Goal: Information Seeking & Learning: Check status

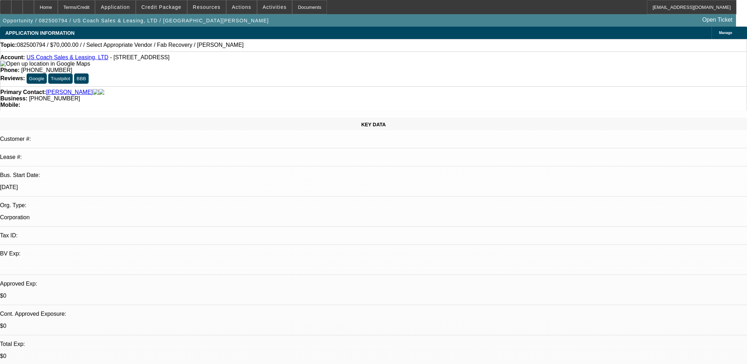
select select "0"
select select "2"
select select "0.1"
select select "4"
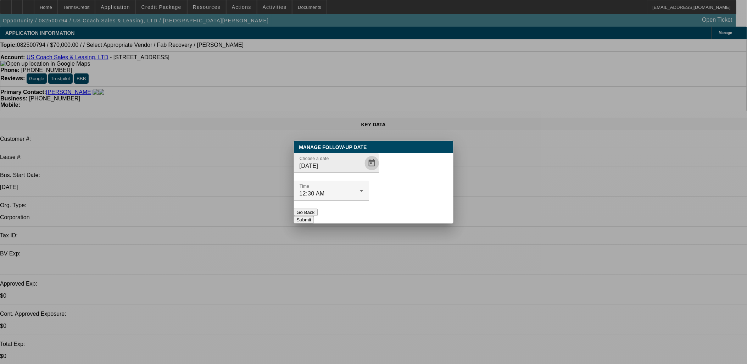
click at [363, 172] on span "Open calendar" at bounding box center [371, 163] width 17 height 17
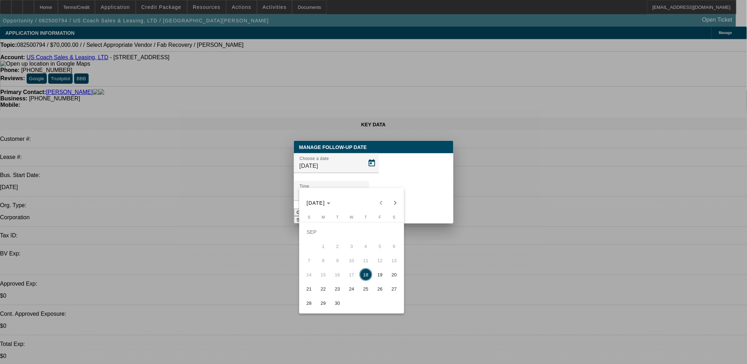
click at [350, 281] on span "17" at bounding box center [351, 274] width 13 height 13
click at [351, 286] on span "24" at bounding box center [351, 288] width 13 height 13
type input "9/24/2025"
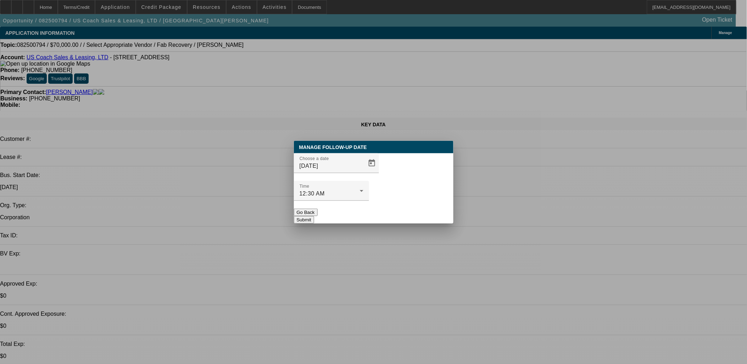
drag, startPoint x: 412, startPoint y: 214, endPoint x: 413, endPoint y: 205, distance: 9.4
click at [413, 205] on div "Manage Follow-Up Date Choose a date 9/24/2025 Time 12:30 AM Go Back Submit" at bounding box center [374, 182] width 160 height 83
click at [314, 216] on button "Submit" at bounding box center [304, 219] width 20 height 7
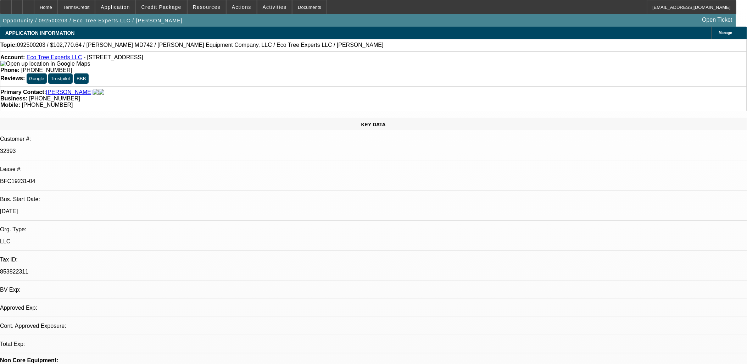
select select "0"
select select "6"
select select "0"
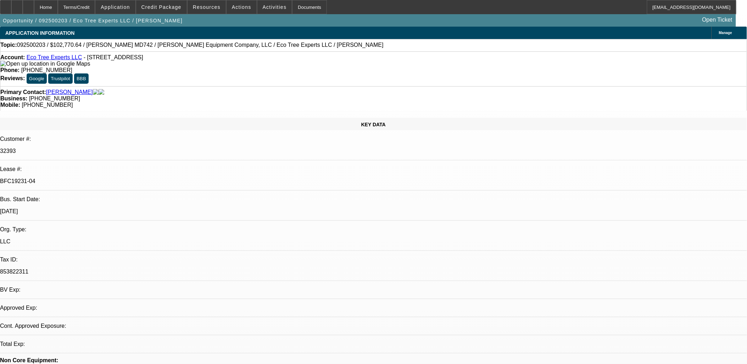
select select "0"
select select "6"
select select "0"
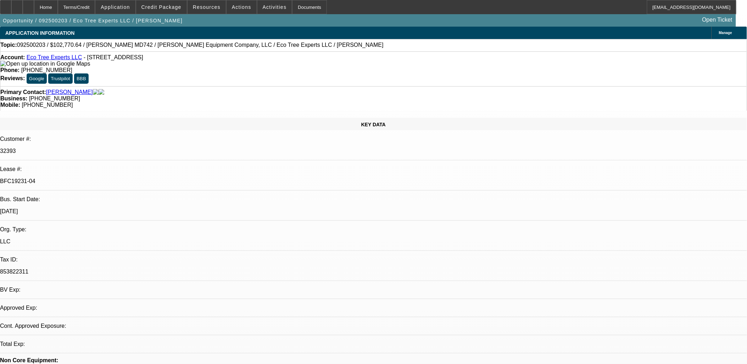
select select "0"
select select "6"
select select "0"
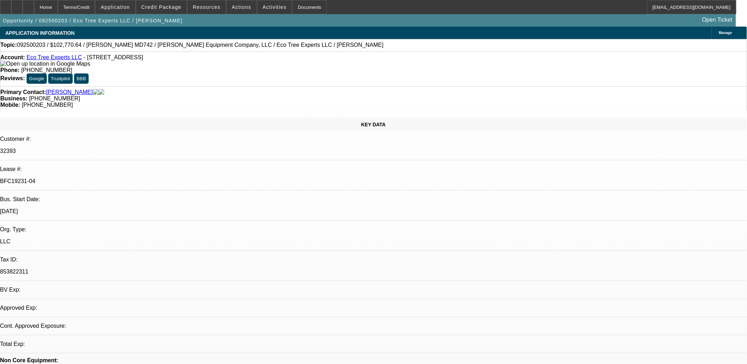
select select "6"
drag, startPoint x: 543, startPoint y: 263, endPoint x: 617, endPoint y: 282, distance: 76.5
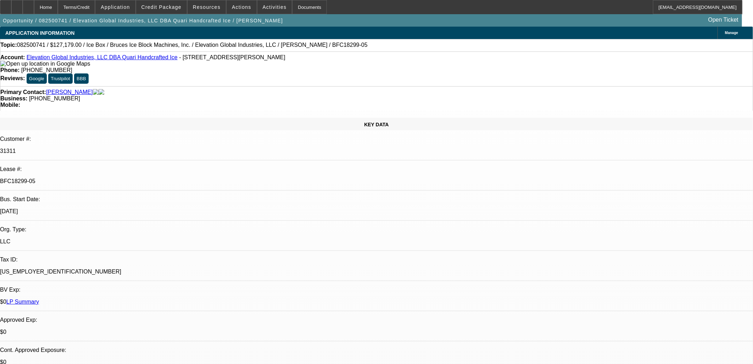
select select "0"
select select "6"
select select "0"
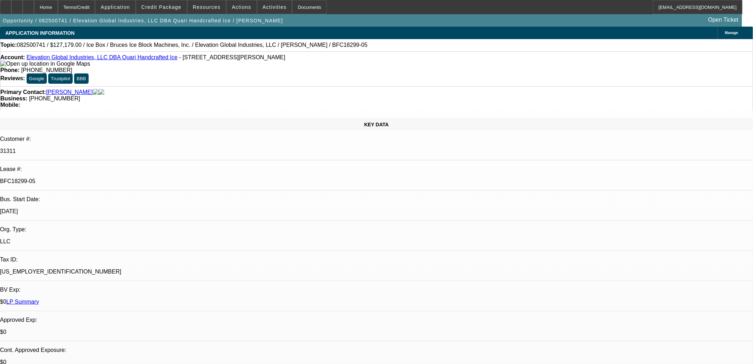
select select "0"
select select "6"
select select "0"
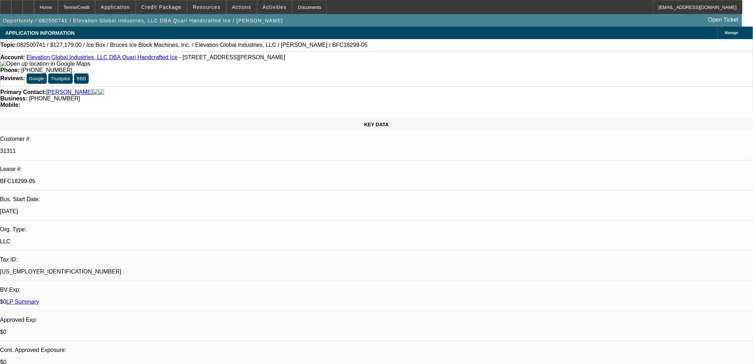
select select "0"
select select "6"
select select "0"
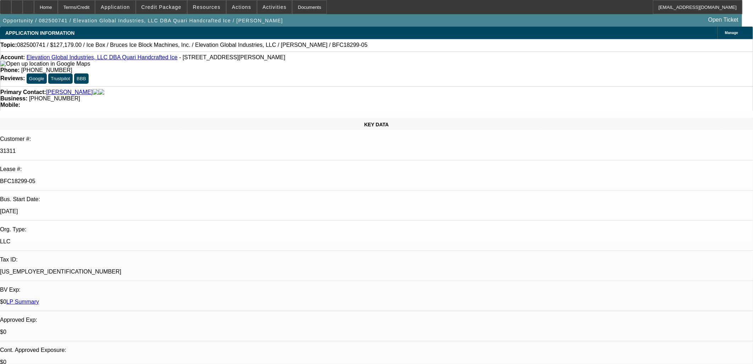
select select "6"
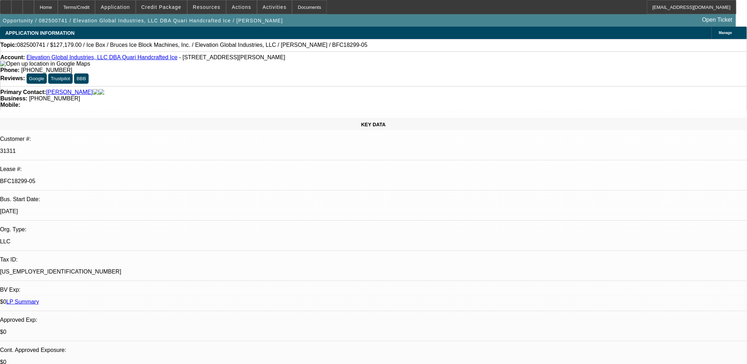
drag, startPoint x: 604, startPoint y: 300, endPoint x: 508, endPoint y: 288, distance: 96.8
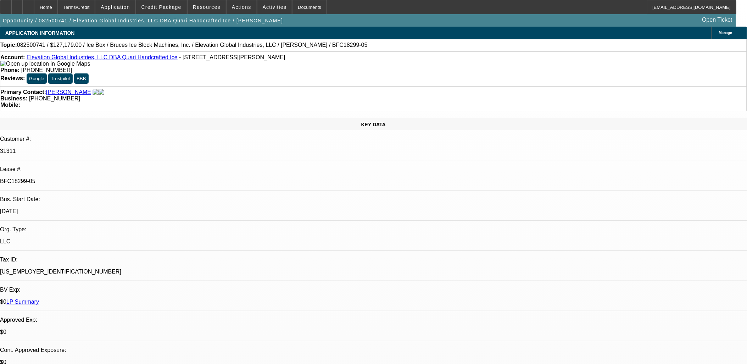
drag, startPoint x: 508, startPoint y: 288, endPoint x: 501, endPoint y: 288, distance: 6.7
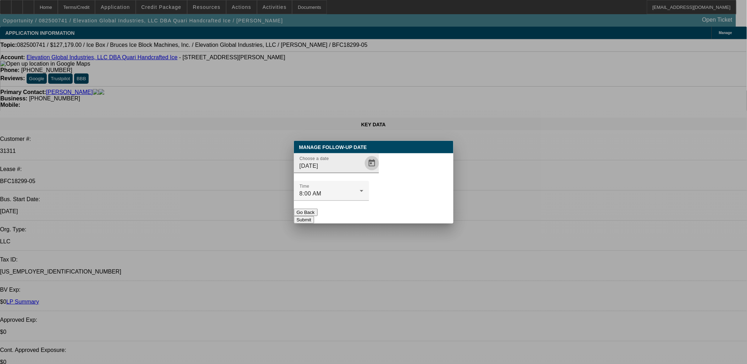
click at [364, 172] on span "Open calendar" at bounding box center [371, 163] width 17 height 17
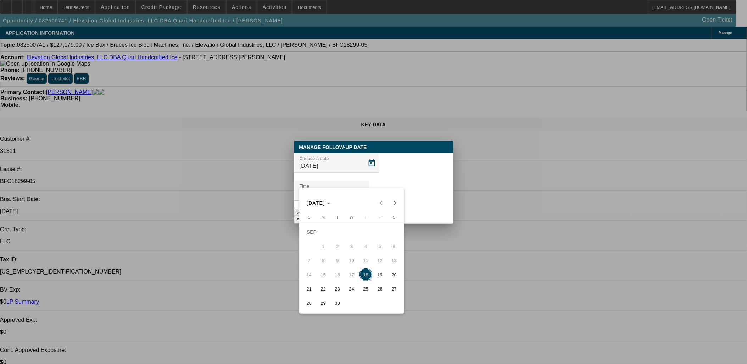
click at [336, 289] on span "23" at bounding box center [337, 288] width 13 height 13
type input "9/23/2025"
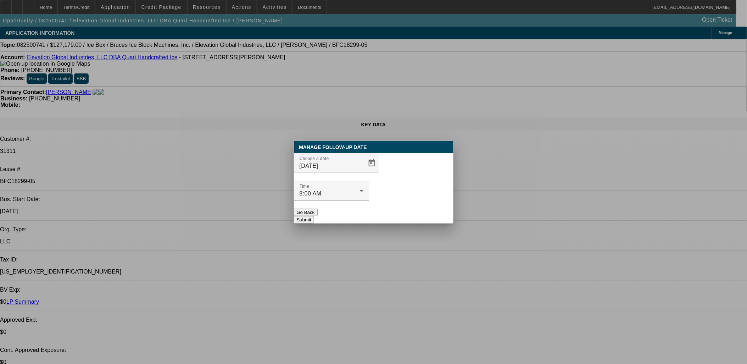
click at [314, 216] on button "Submit" at bounding box center [304, 219] width 20 height 7
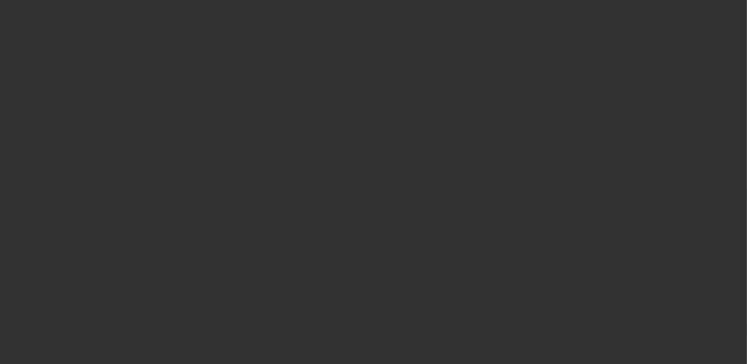
select select "0"
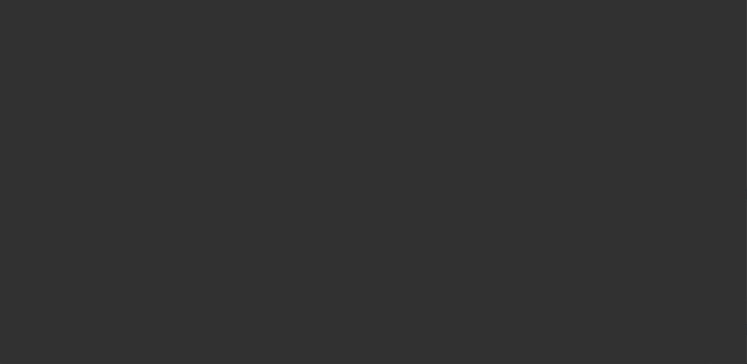
select select "0"
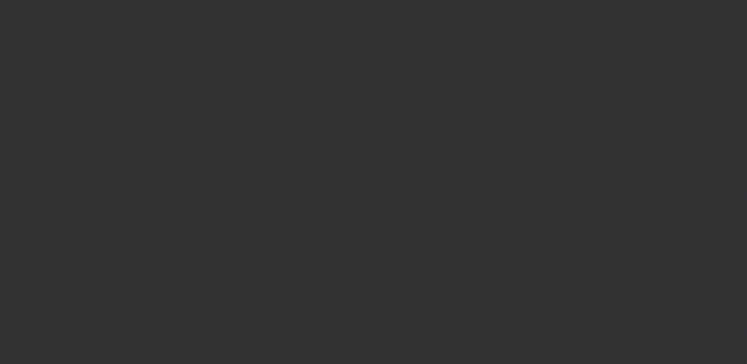
select select "2"
select select "0"
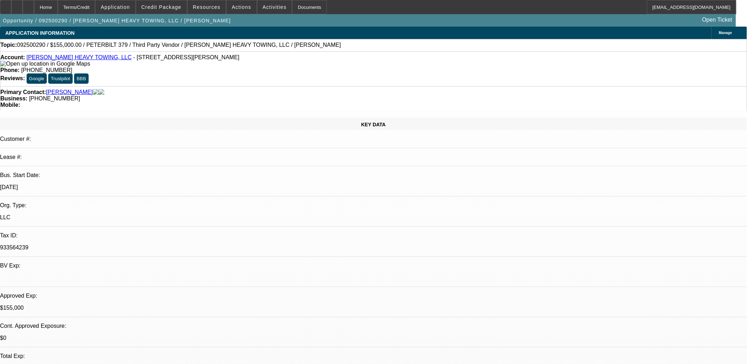
select select "1"
select select "6"
select select "1"
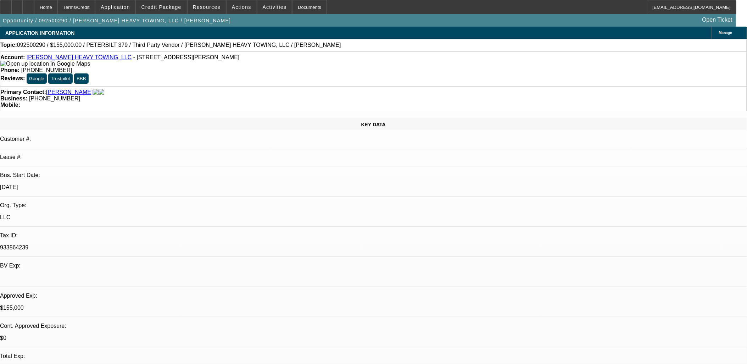
select select "6"
select select "1"
select select "6"
select select "1"
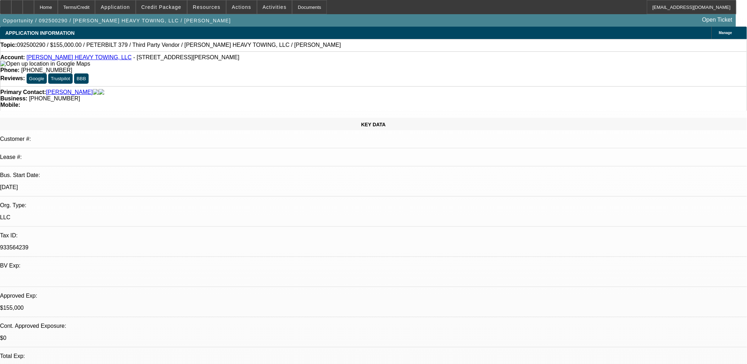
select select "2"
select select "6"
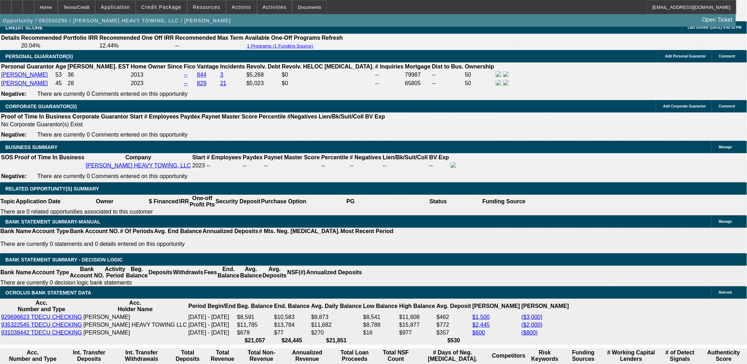
scroll to position [1063, 0]
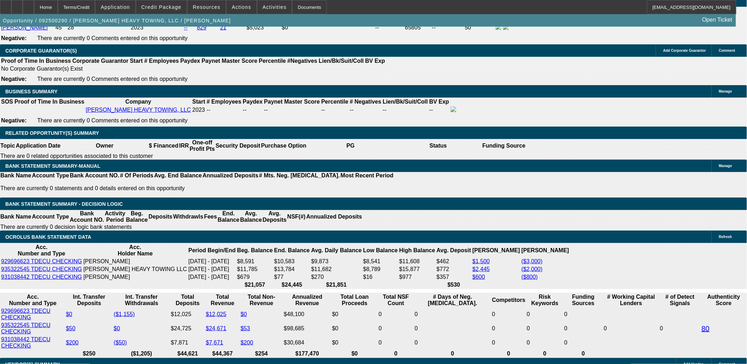
drag, startPoint x: 587, startPoint y: 100, endPoint x: 589, endPoint y: 96, distance: 3.8
drag, startPoint x: 731, startPoint y: 255, endPoint x: 234, endPoint y: 81, distance: 526.7
click at [270, 100] on div "APPLICATION INFORMATION Manage Topic: 092500290 / $155,000.00 / PETERBILT 379 /…" at bounding box center [373, 316] width 747 height 2707
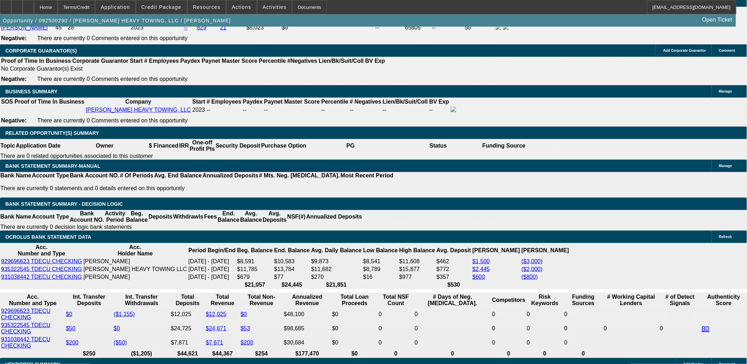
drag, startPoint x: 580, startPoint y: 241, endPoint x: 733, endPoint y: 263, distance: 154.4
drag, startPoint x: 733, startPoint y: 263, endPoint x: 557, endPoint y: 243, distance: 177.7
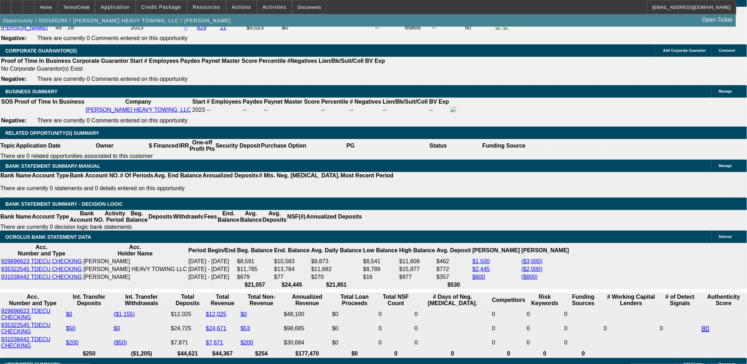
drag, startPoint x: 621, startPoint y: 242, endPoint x: 583, endPoint y: 229, distance: 39.5
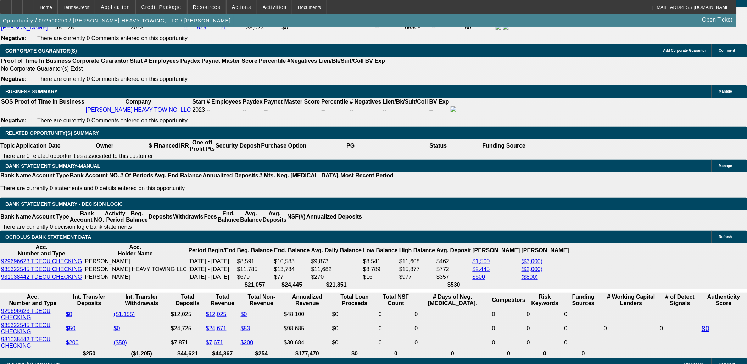
drag, startPoint x: 583, startPoint y: 229, endPoint x: 588, endPoint y: 230, distance: 4.6
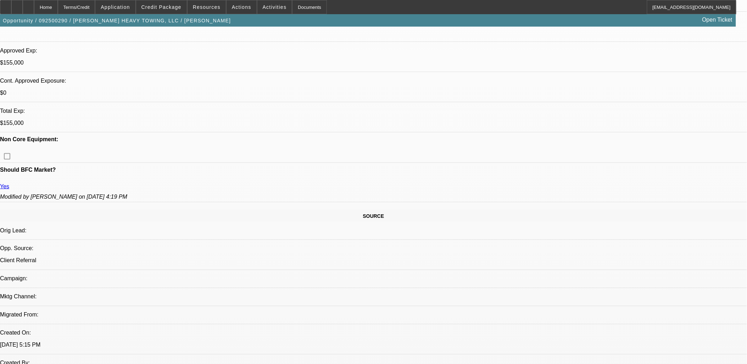
scroll to position [39, 0]
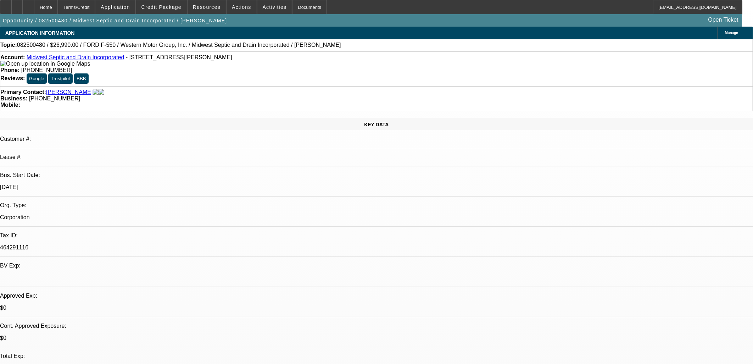
select select "0"
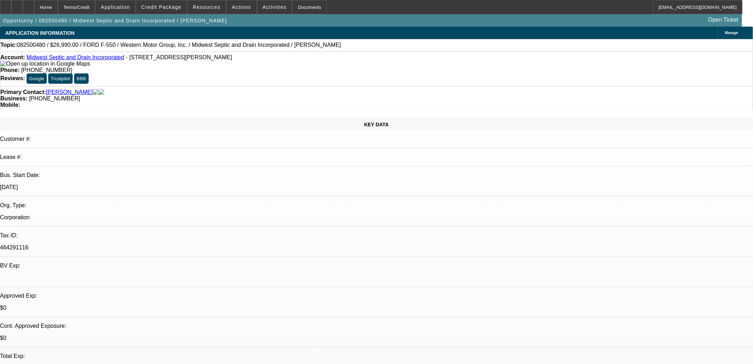
select select "0"
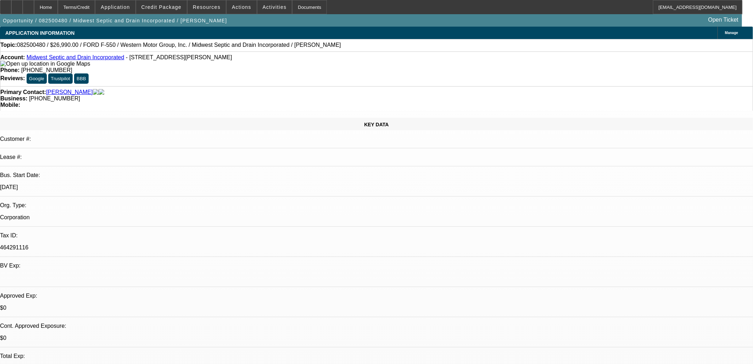
select select "0"
select select "1"
select select "6"
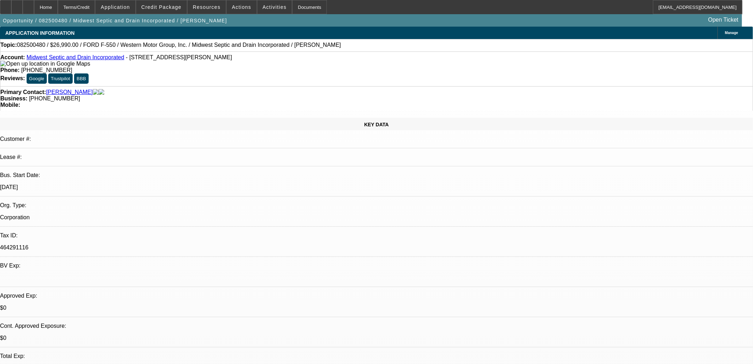
select select "1"
select select "6"
select select "1"
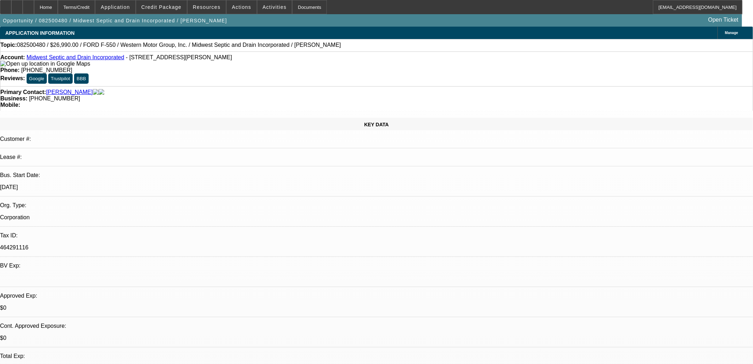
select select "6"
select select "1"
select select "6"
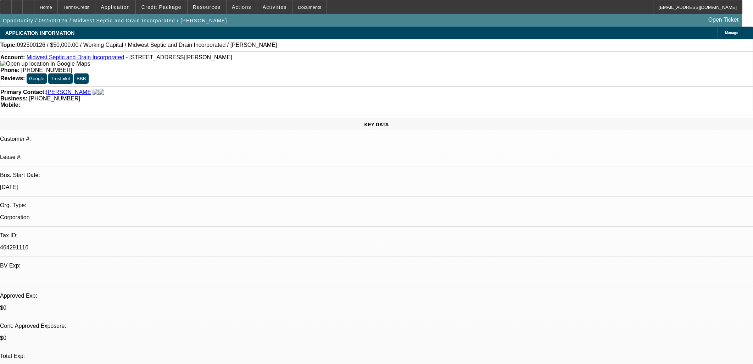
select select "0"
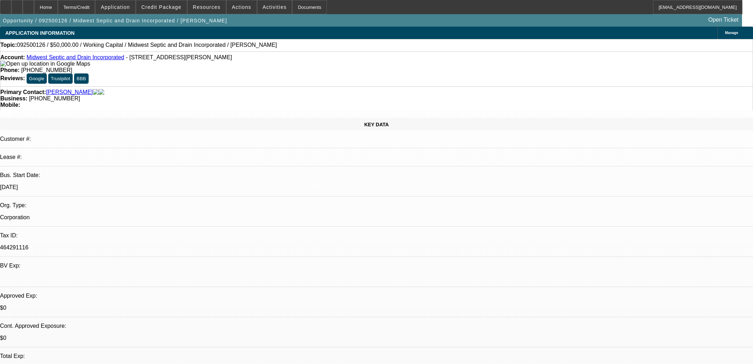
select select "0"
select select "1"
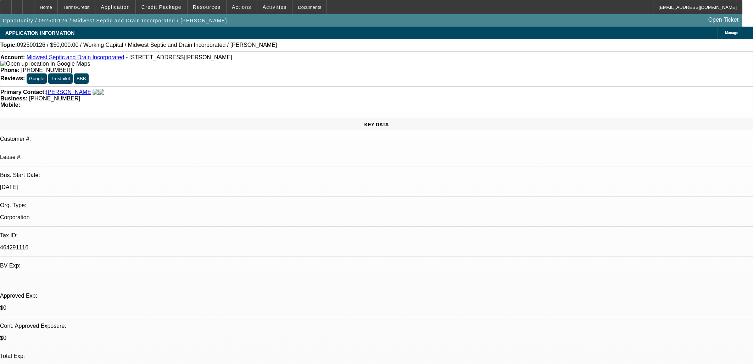
select select "2"
select select "6"
select select "1"
select select "2"
select select "6"
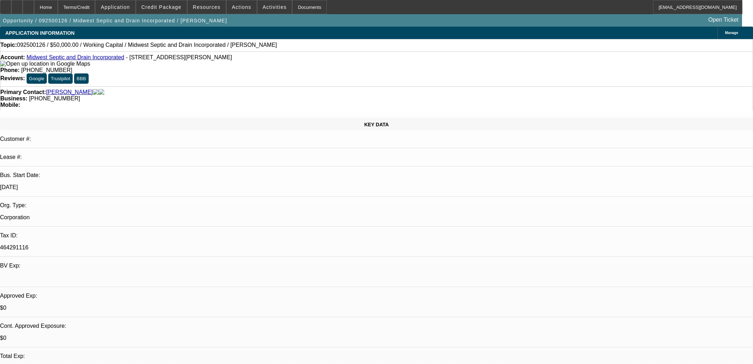
select select "1"
select select "2"
select select "6"
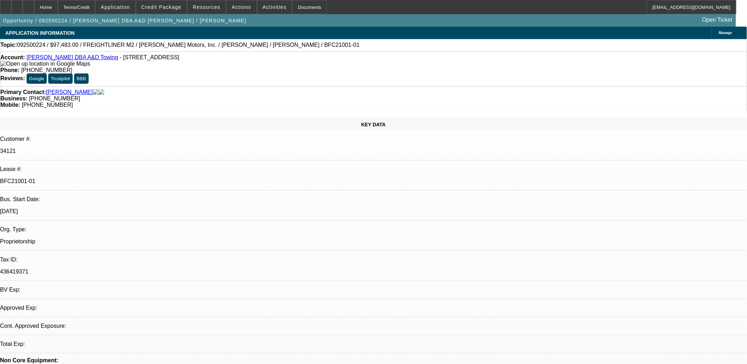
select select "0"
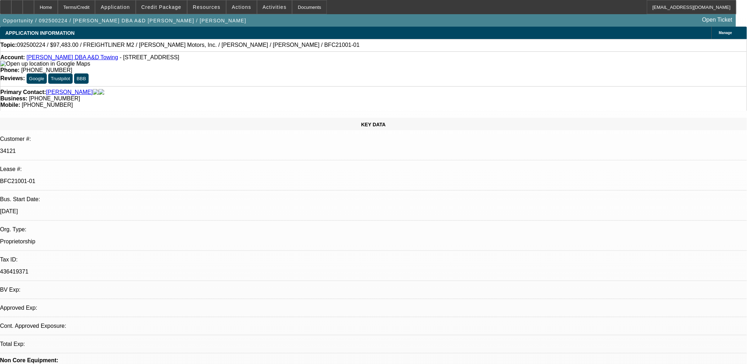
select select "0"
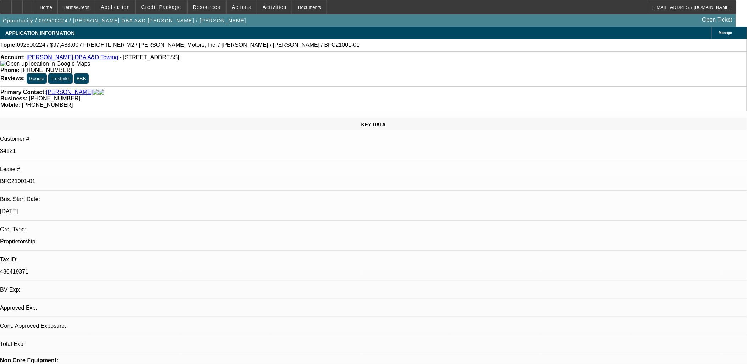
select select "2"
select select "0"
select select "1"
select select "6"
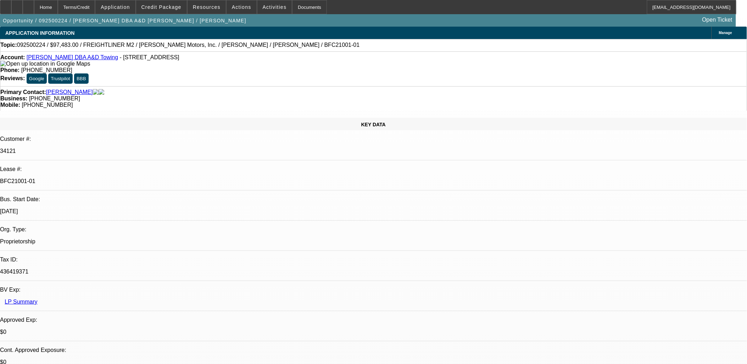
select select "1"
select select "6"
select select "1"
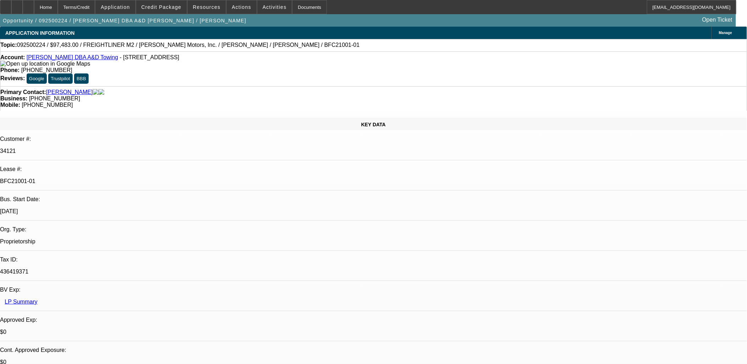
select select "6"
select select "1"
select select "2"
select select "6"
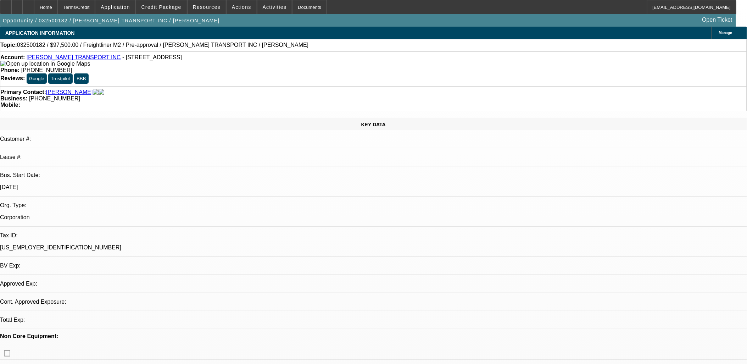
select select "0"
select select "0.1"
select select "0"
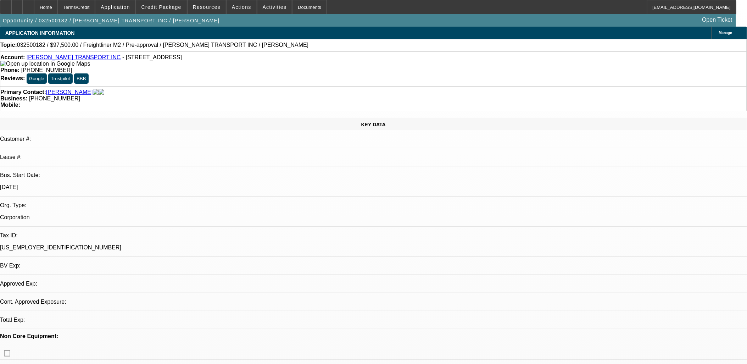
select select "0.1"
select select "0"
select select "0.1"
select select "0"
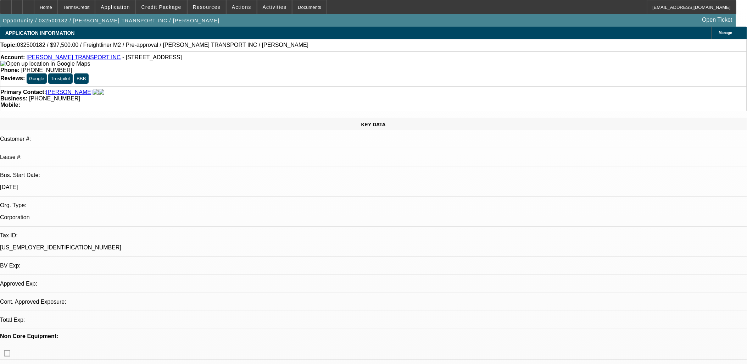
select select "0"
select select "0.1"
select select "1"
select select "4"
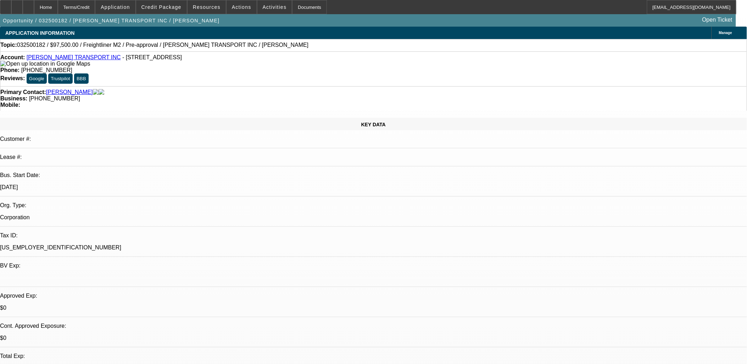
select select "1"
select select "4"
select select "1"
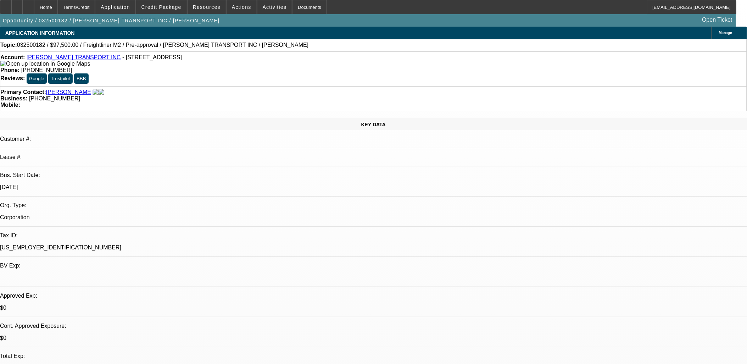
select select "4"
select select "1"
select select "4"
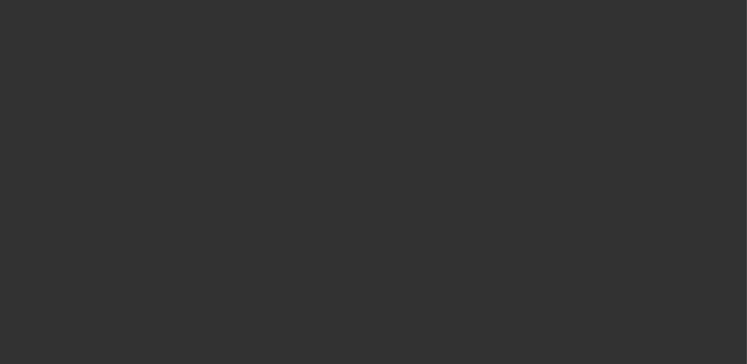
select select "0"
select select "2"
select select "0"
select select "6"
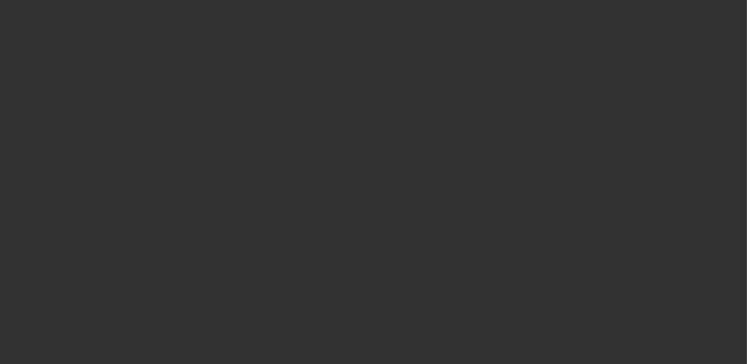
select select "0"
select select "2"
select select "0"
select select "6"
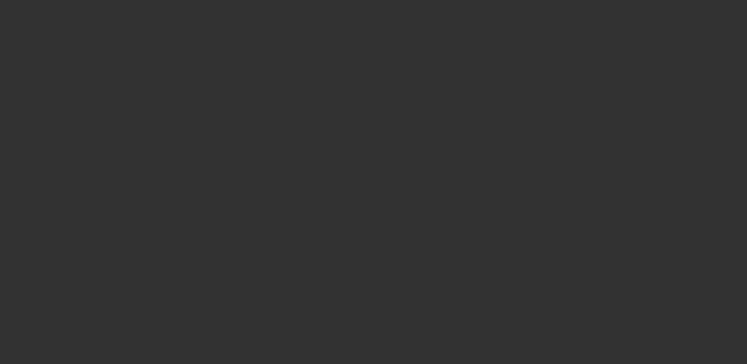
select select "0"
select select "2"
select select "0"
select select "6"
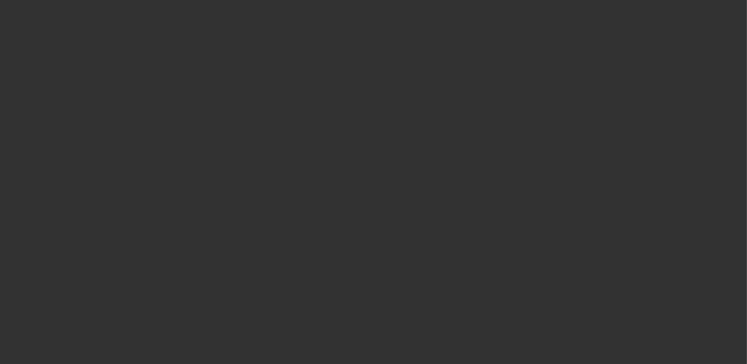
select select "0"
select select "2"
select select "0"
select select "6"
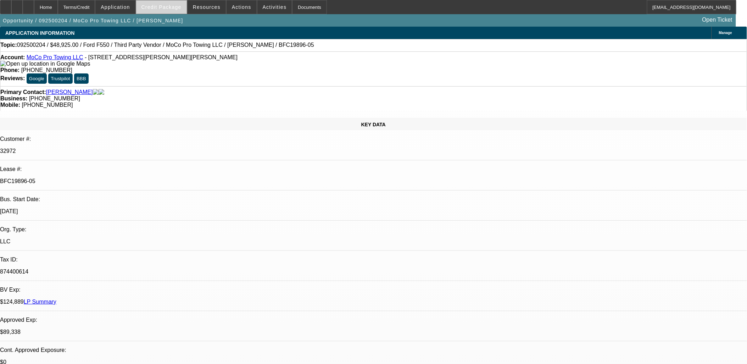
click at [162, 7] on span "Credit Package" at bounding box center [161, 7] width 40 height 6
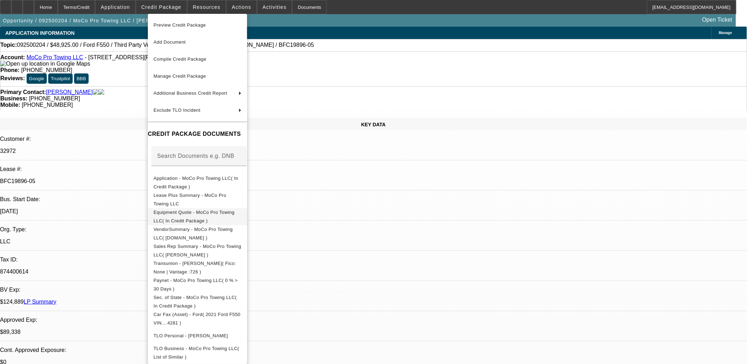
click at [241, 217] on span "Equipment Quote - MoCo Pro Towing LLC( In Credit Package )" at bounding box center [197, 216] width 88 height 17
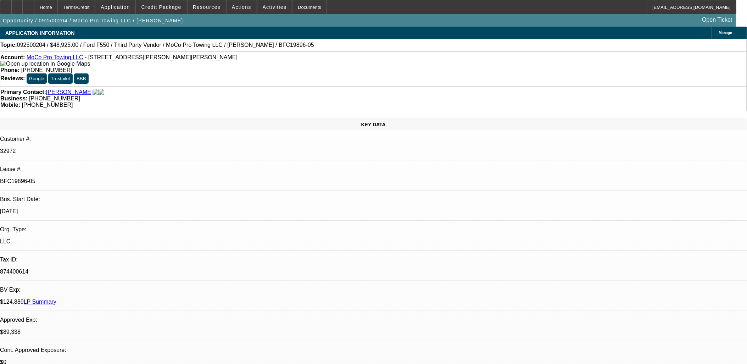
drag, startPoint x: 225, startPoint y: 235, endPoint x: 219, endPoint y: 231, distance: 7.4
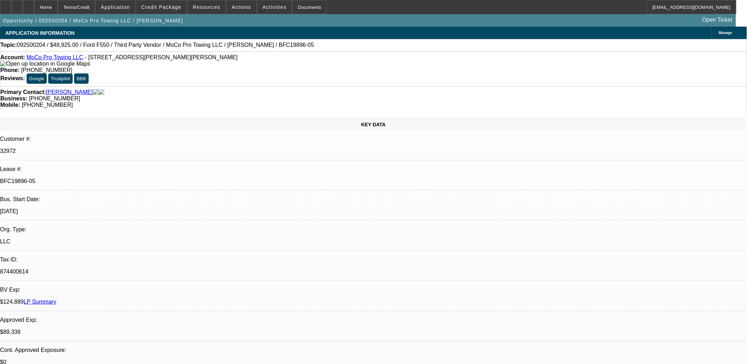
drag, startPoint x: 218, startPoint y: 230, endPoint x: 215, endPoint y: 221, distance: 9.8
